Goal: Check status: Check status

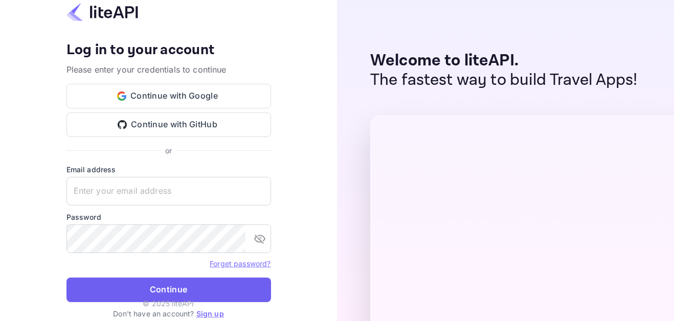
type input "[EMAIL_ADDRESS][DOMAIN_NAME]"
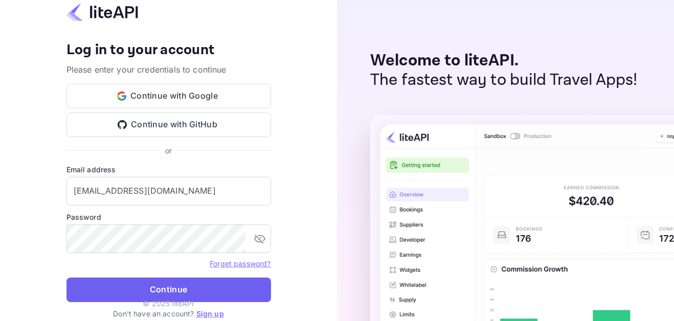
click at [194, 287] on button "Continue" at bounding box center [168, 290] width 205 height 25
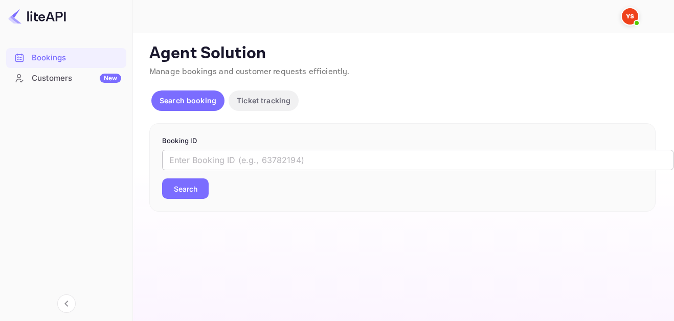
click at [220, 170] on input "text" at bounding box center [417, 160] width 511 height 20
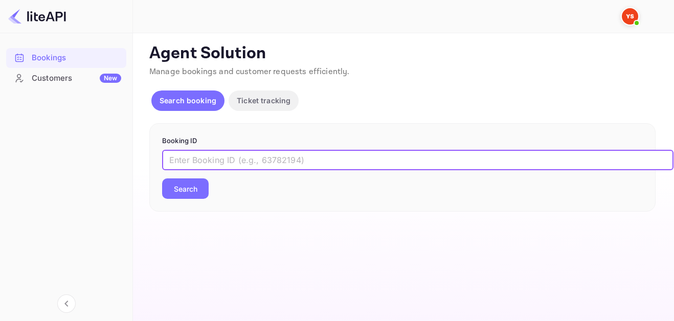
paste input "8403164"
type input "8403164"
click at [195, 192] on button "Search" at bounding box center [185, 188] width 47 height 20
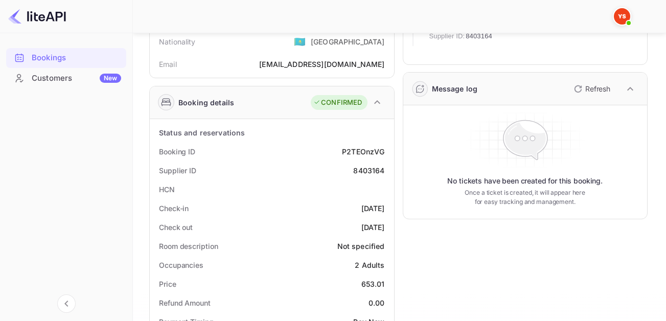
scroll to position [153, 0]
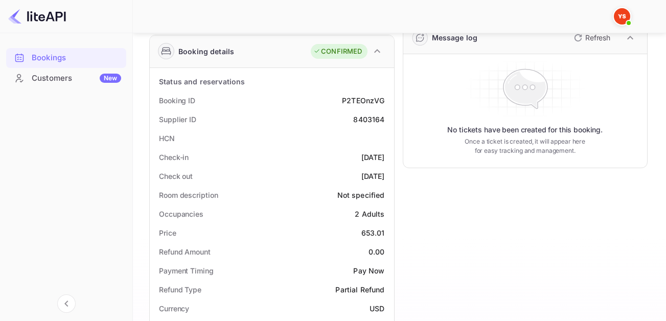
click at [144, 130] on div "Unsaved Changes Ticket Affiliate URL https://www.nuitee.com/ Business partner n…" at bounding box center [393, 259] width 521 height 759
drag, startPoint x: 169, startPoint y: 138, endPoint x: 374, endPoint y: 138, distance: 205.6
click at [374, 141] on div "HCN" at bounding box center [272, 138] width 236 height 19
click at [374, 138] on div "HCN" at bounding box center [272, 138] width 236 height 19
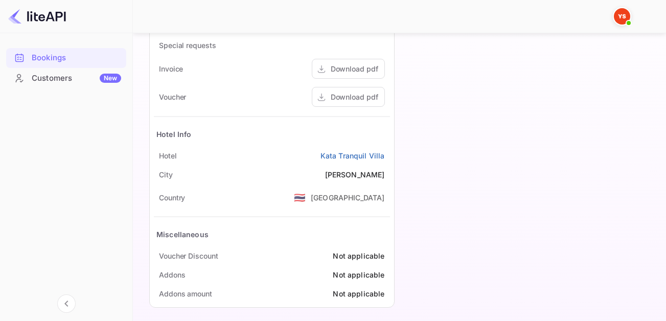
scroll to position [484, 0]
